Goal: Task Accomplishment & Management: Complete application form

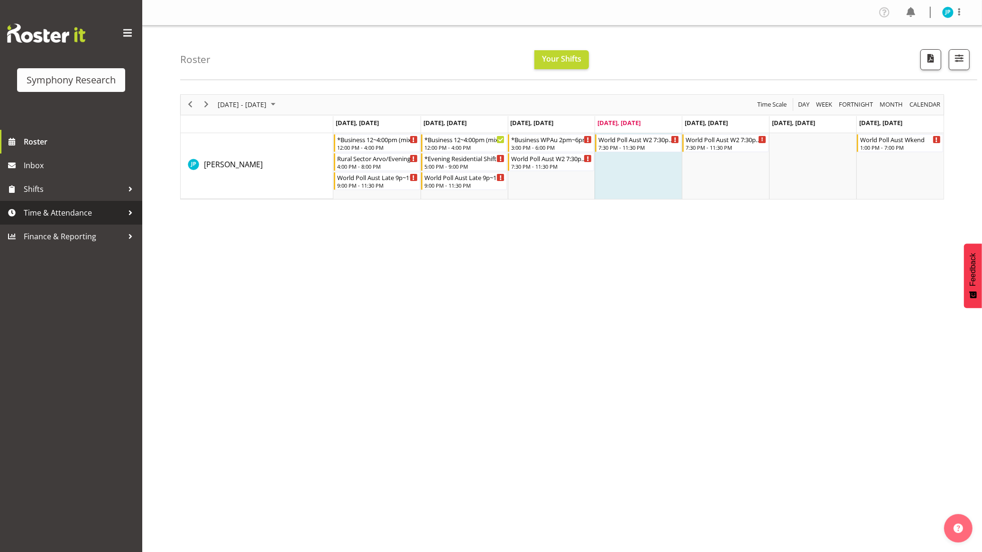
click at [50, 219] on span "Time & Attendance" at bounding box center [74, 213] width 100 height 14
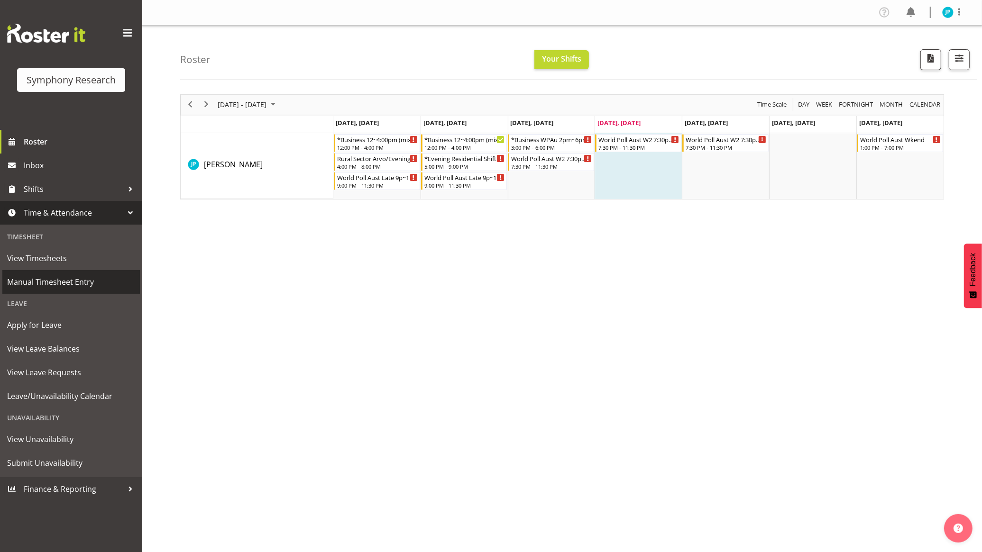
click at [84, 276] on span "Manual Timesheet Entry" at bounding box center [71, 282] width 128 height 14
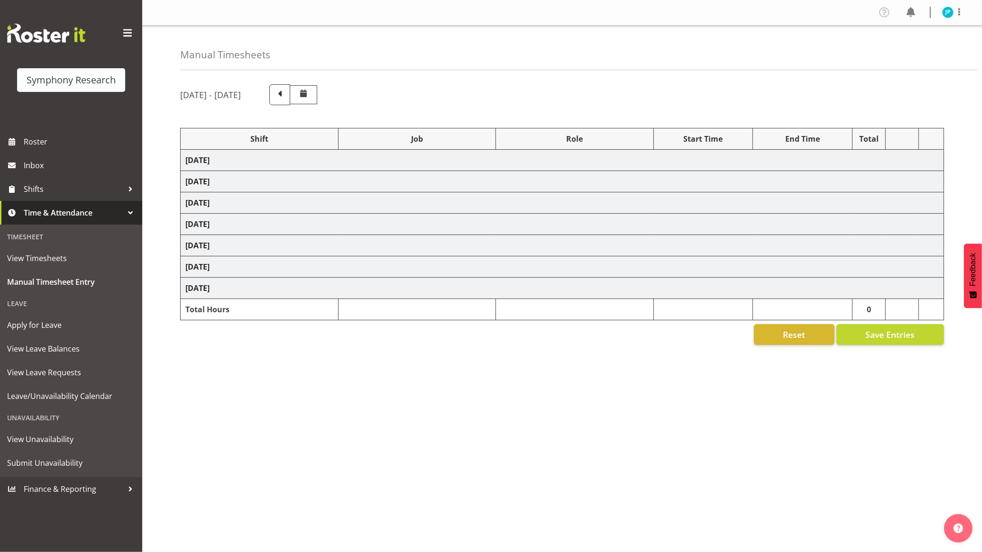
select select "26078"
select select "10587"
select select "47"
select select "26078"
select select "10499"
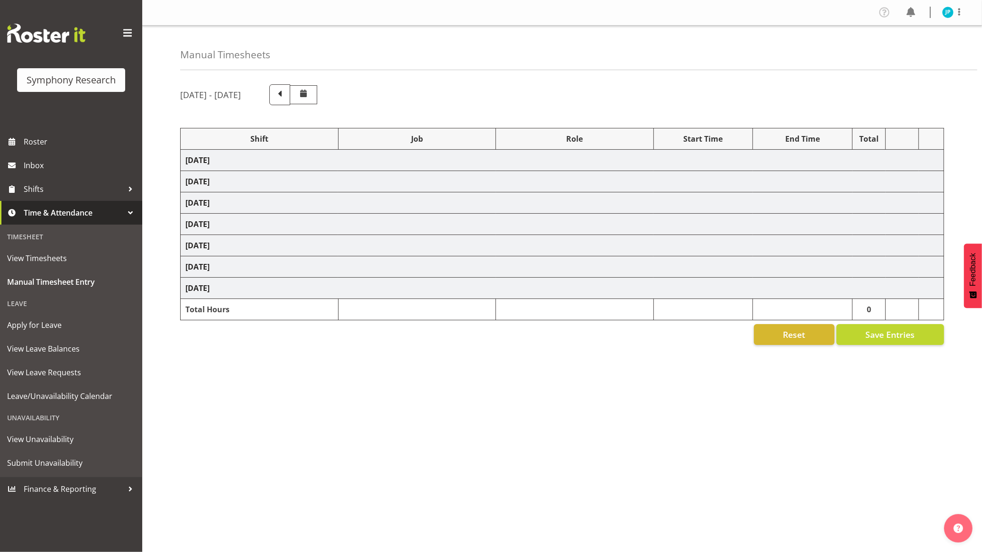
select select "47"
select select "48116"
select select "10587"
select select "47"
select select "26078"
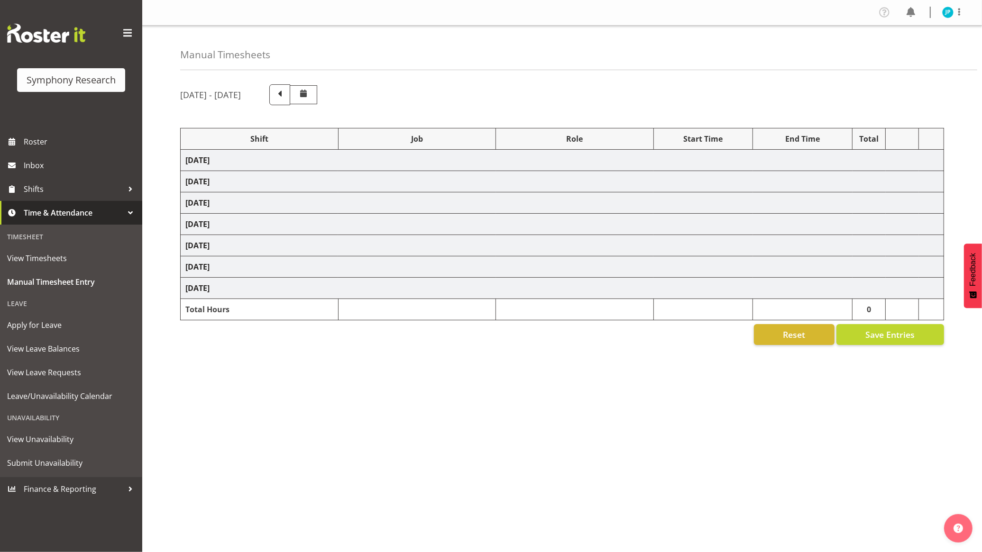
select select "10587"
select select "47"
select select "103"
select select "10499"
select select "47"
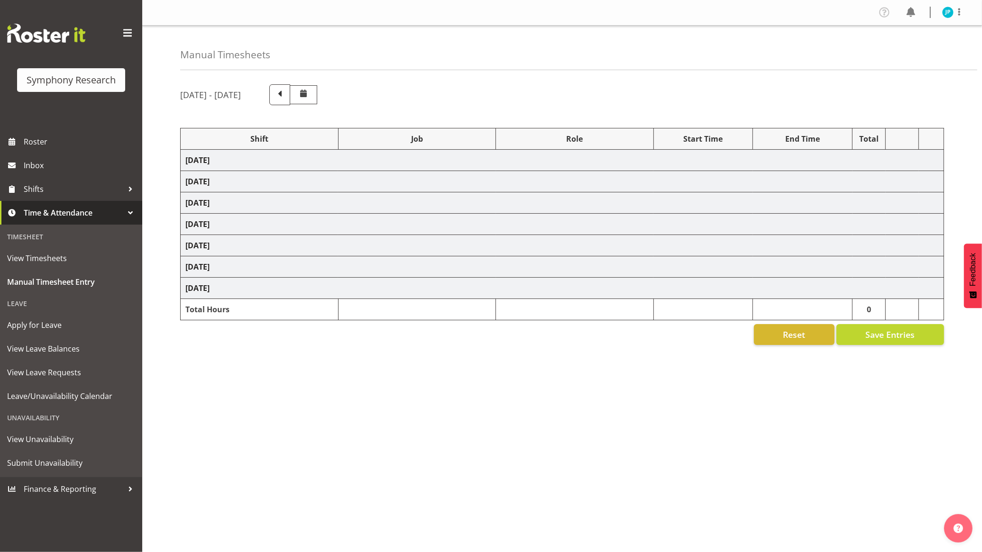
select select "48116"
select select "10587"
select select "47"
select select "48116"
select select "10499"
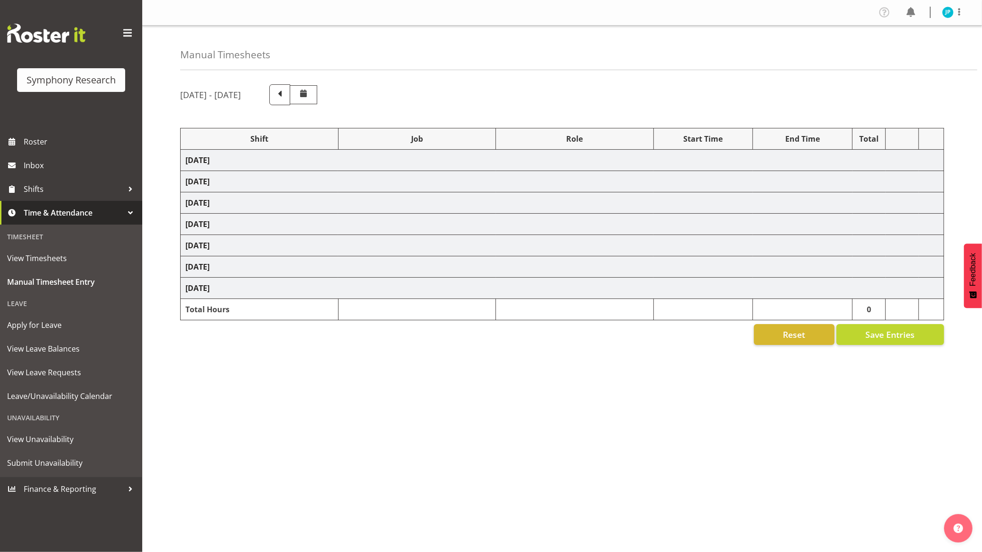
select select "47"
select select "56692"
select select "10499"
select select "47"
select select "103"
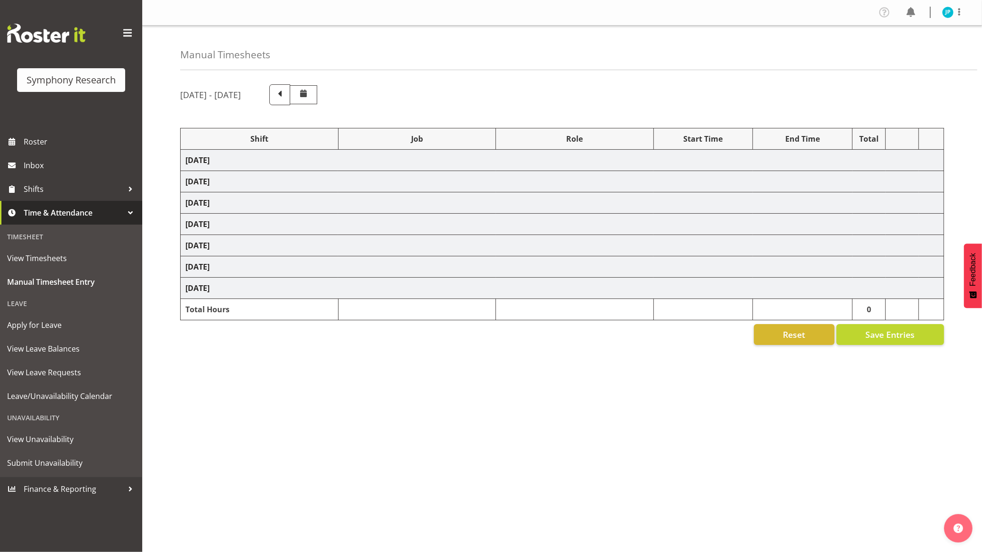
select select "10499"
select select "47"
select select "103"
select select "10732"
select select "103"
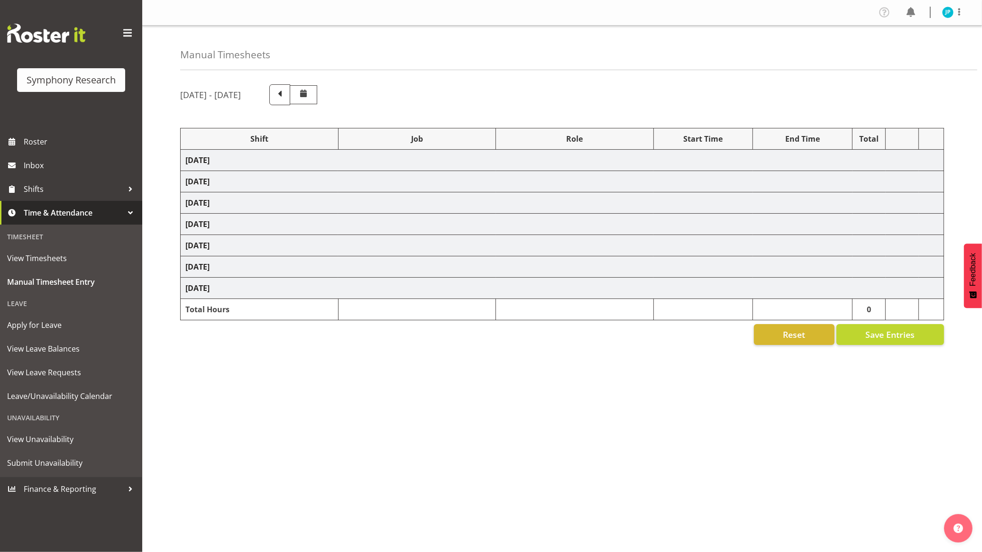
select select "10499"
select select "47"
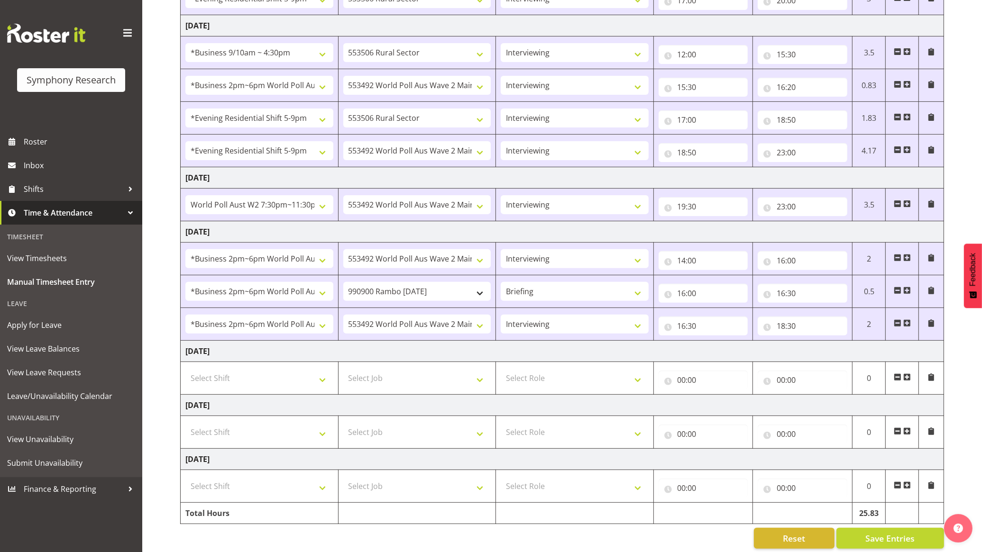
scroll to position [270, 0]
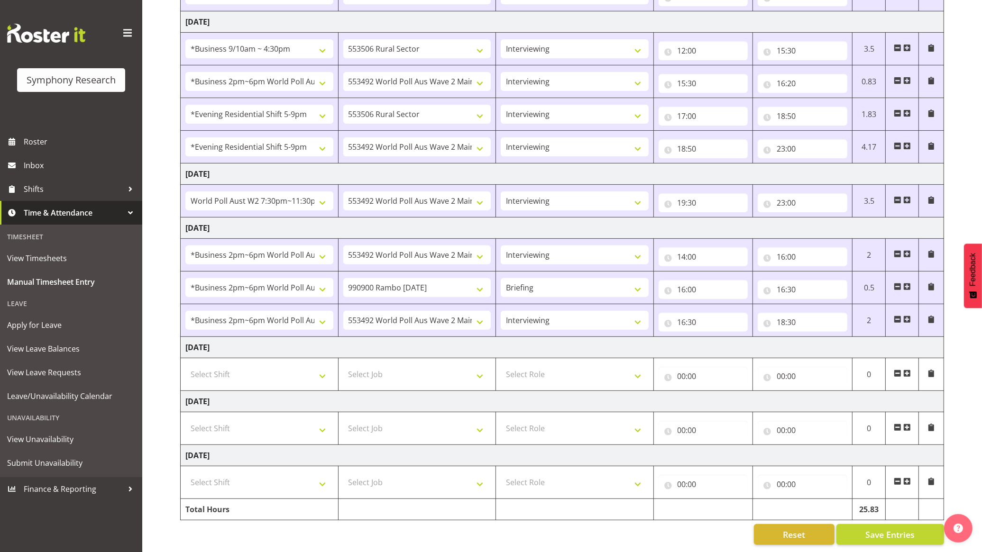
click at [906, 316] on span at bounding box center [907, 320] width 8 height 8
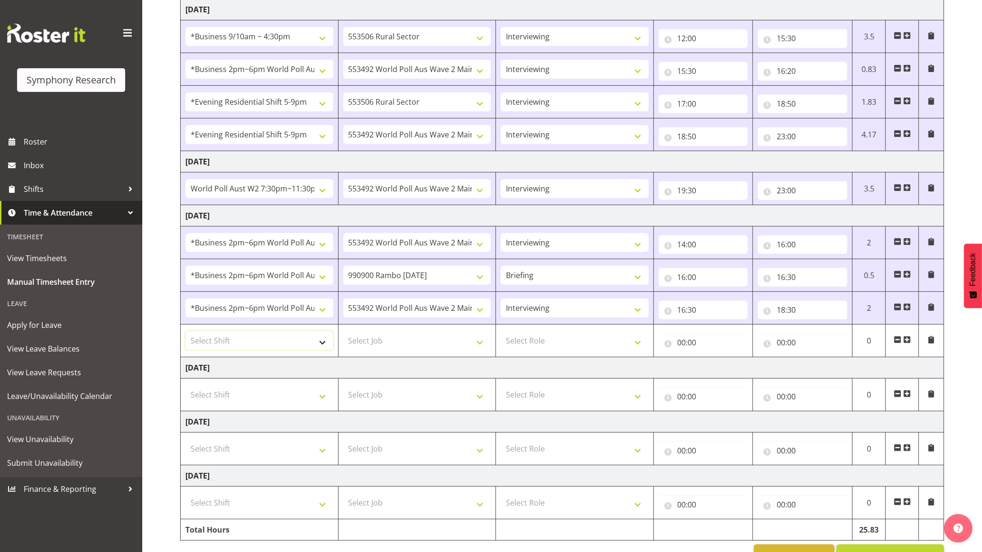
click at [310, 347] on select "Select Shift !!Weekend Residential (Roster IT Shift Label) *Business 9/10am ~ 4…" at bounding box center [259, 340] width 148 height 19
select select "56692"
click at [185, 334] on select "Select Shift !!Weekend Residential (Roster IT Shift Label) *Business 9/10am ~ 4…" at bounding box center [259, 340] width 148 height 19
click at [439, 344] on select "Select Job 550060 IF Admin 553492 World Poll Aus Wave 2 Main 2025 553493 World …" at bounding box center [417, 340] width 148 height 19
select select "10499"
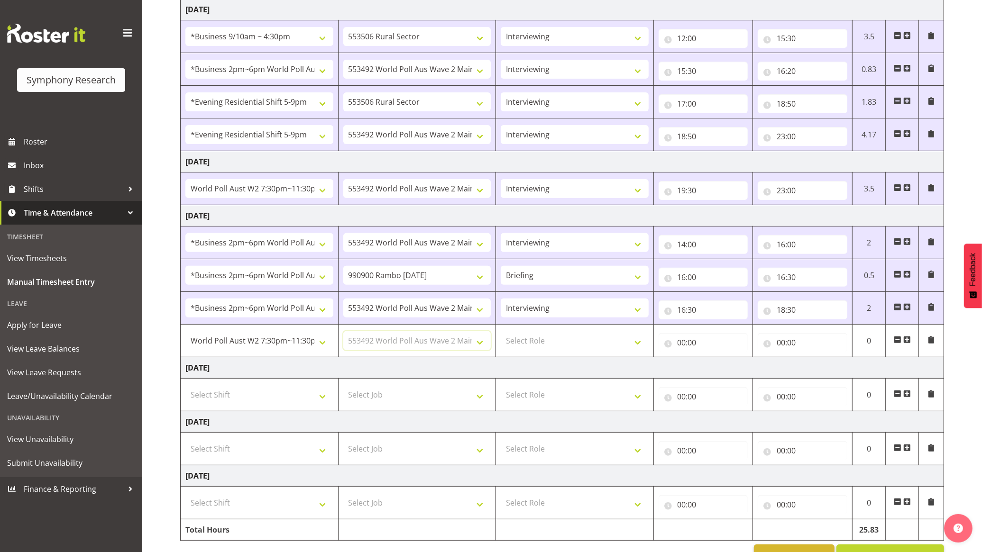
click at [343, 334] on select "Select Job 550060 IF Admin 553492 World Poll Aus Wave 2 Main 2025 553493 World …" at bounding box center [417, 340] width 148 height 19
click at [598, 346] on select "Select Role Briefing Interviewing" at bounding box center [575, 340] width 148 height 19
select select "47"
click at [501, 334] on select "Select Role Briefing Interviewing" at bounding box center [575, 340] width 148 height 19
click at [691, 348] on input "00:00" at bounding box center [703, 342] width 90 height 19
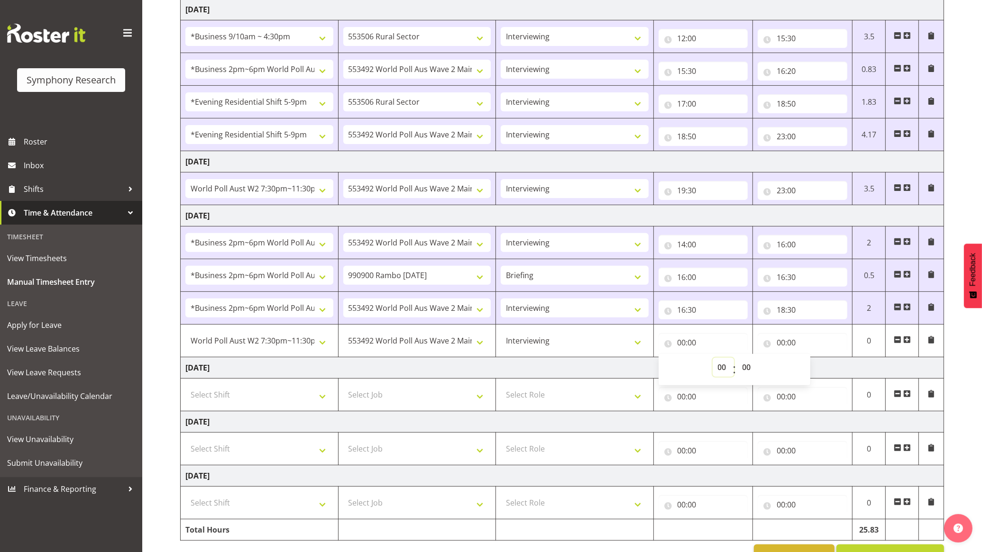
click at [718, 365] on select "00 01 02 03 04 05 06 07 08 09 10 11 12 13 14 15 16 17 18 19 20 21 22 23" at bounding box center [722, 367] width 21 height 19
select select "19"
click at [712, 360] on select "00 01 02 03 04 05 06 07 08 09 10 11 12 13 14 15 16 17 18 19 20 21 22 23" at bounding box center [722, 367] width 21 height 19
type input "19:00"
click at [747, 367] on select "00 01 02 03 04 05 06 07 08 09 10 11 12 13 14 15 16 17 18 19 20 21 22 23 24 25 2…" at bounding box center [747, 367] width 21 height 19
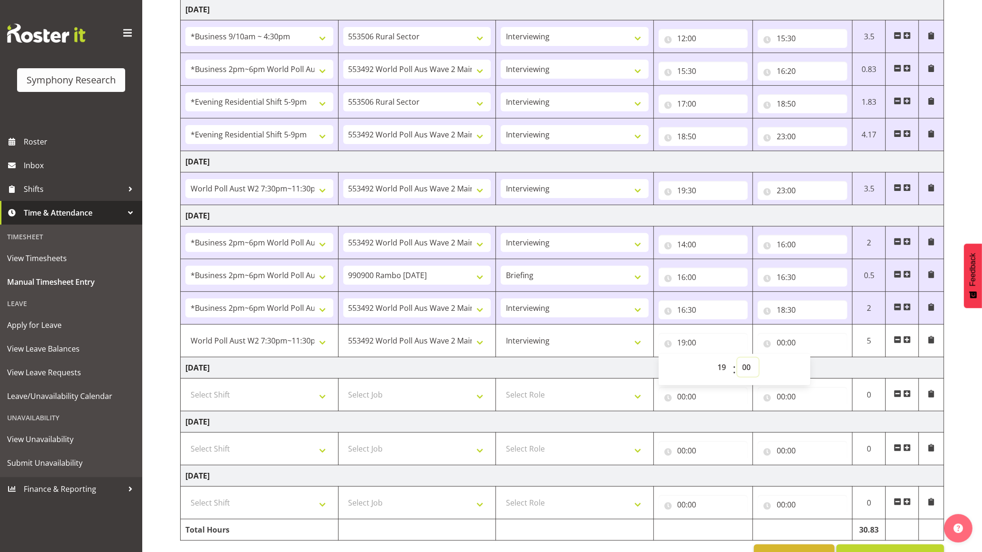
click at [752, 375] on select "00 01 02 03 04 05 06 07 08 09 10 11 12 13 14 15 16 17 18 19 20 21 22 23 24 25 2…" at bounding box center [747, 367] width 21 height 19
select select "30"
click at [737, 360] on select "00 01 02 03 04 05 06 07 08 09 10 11 12 13 14 15 16 17 18 19 20 21 22 23 24 25 2…" at bounding box center [747, 367] width 21 height 19
type input "19:30"
click at [800, 340] on input "00:00" at bounding box center [802, 342] width 90 height 19
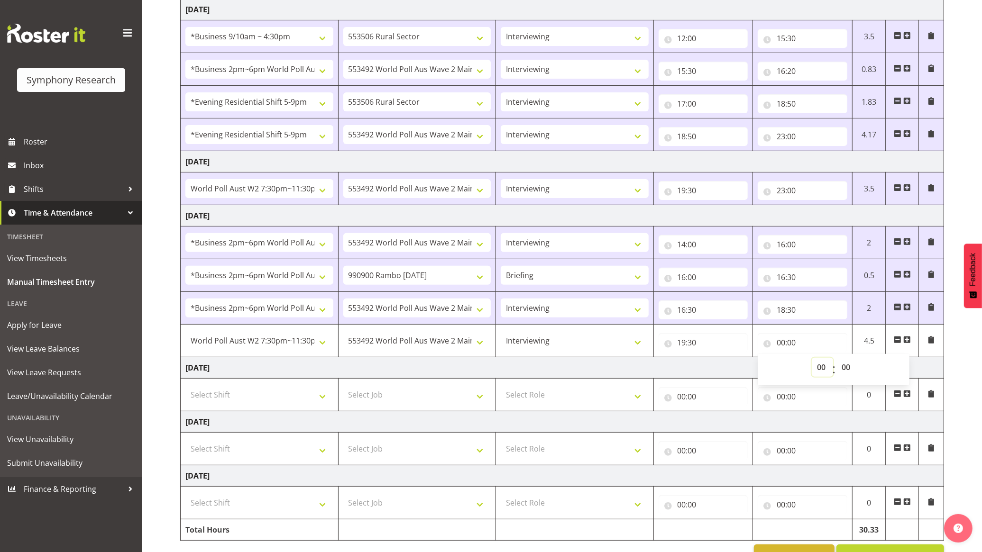
click at [821, 370] on select "00 01 02 03 04 05 06 07 08 09 10 11 12 13 14 15 16 17 18 19 20 21 22 23" at bounding box center [821, 367] width 21 height 19
select select "21"
click at [811, 360] on select "00 01 02 03 04 05 06 07 08 09 10 11 12 13 14 15 16 17 18 19 20 21 22 23" at bounding box center [821, 367] width 21 height 19
type input "21:00"
click at [733, 365] on td "[DATE]" at bounding box center [562, 367] width 763 height 21
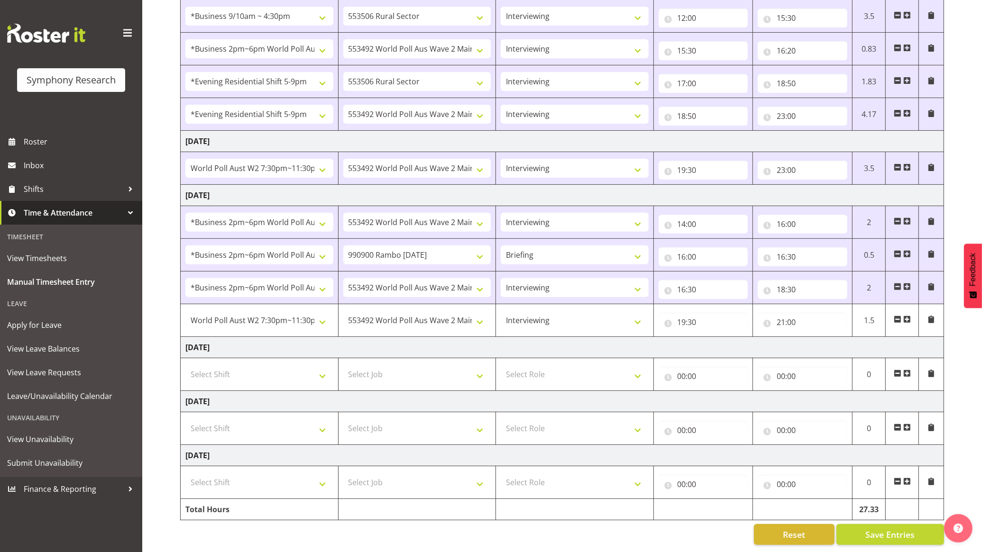
scroll to position [302, 0]
click at [882, 528] on span "Save Entries" at bounding box center [889, 534] width 49 height 12
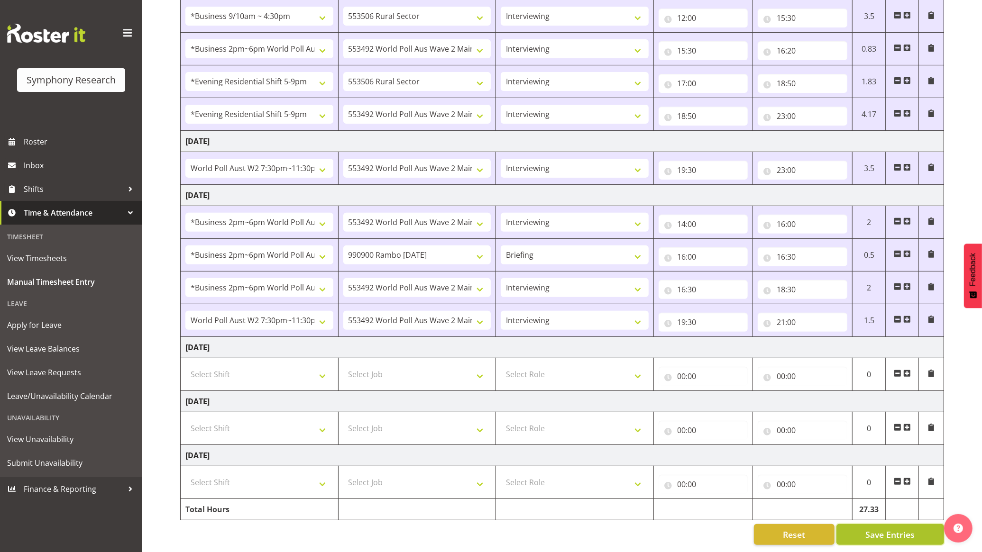
click at [876, 528] on span "Save Entries" at bounding box center [889, 534] width 49 height 12
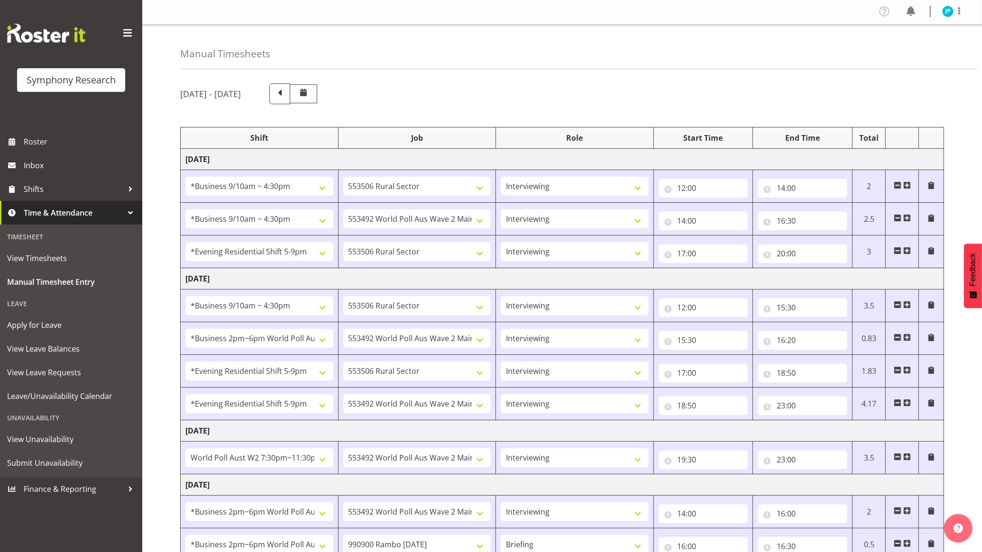
scroll to position [0, 0]
click at [944, 15] on img at bounding box center [947, 12] width 11 height 11
click at [932, 46] on link "Log Out" at bounding box center [919, 49] width 91 height 17
